Goal: Book appointment/travel/reservation

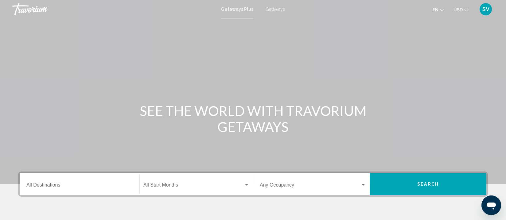
click at [106, 180] on div "Destination All Destinations" at bounding box center [79, 184] width 106 height 19
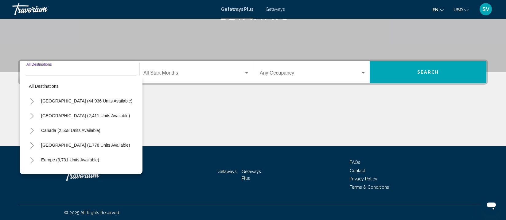
scroll to position [113, 0]
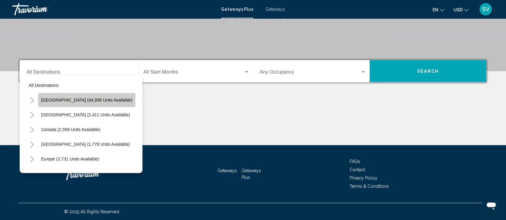
click at [114, 94] on button "[GEOGRAPHIC_DATA] (44,936 units available)" at bounding box center [86, 100] width 97 height 14
type input "**********"
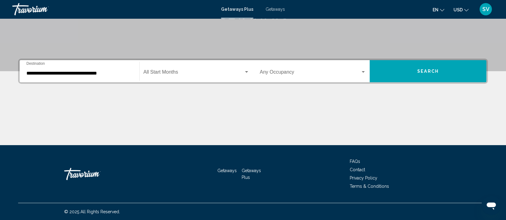
click at [164, 69] on div "Start Month All Start Months" at bounding box center [196, 71] width 106 height 19
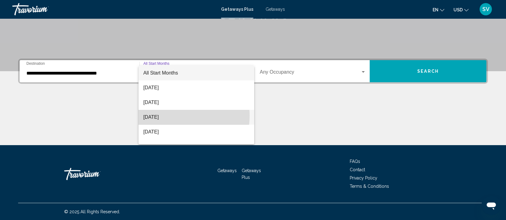
click at [169, 116] on span "[DATE]" at bounding box center [196, 117] width 106 height 15
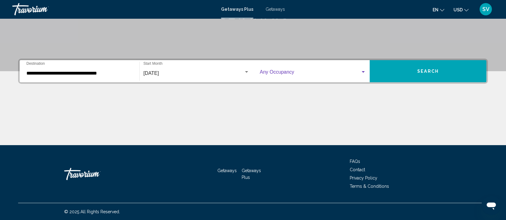
click at [361, 72] on div "Search widget" at bounding box center [364, 72] width 6 height 5
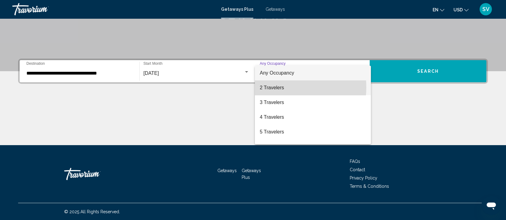
click at [271, 87] on span "2 Travelers" at bounding box center [313, 87] width 106 height 15
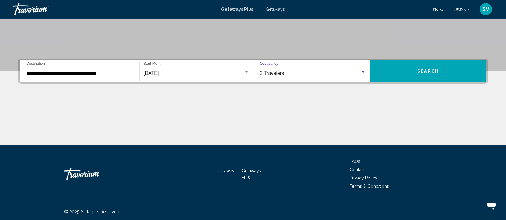
click at [433, 71] on span "Search" at bounding box center [428, 71] width 22 height 5
